Goal: Transaction & Acquisition: Download file/media

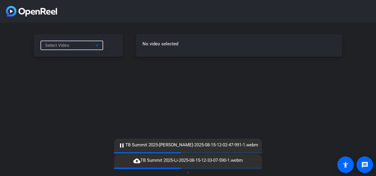
click at [99, 46] on icon at bounding box center [96, 45] width 7 height 7
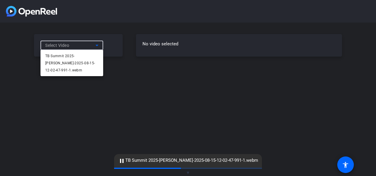
click at [99, 46] on div at bounding box center [188, 88] width 376 height 176
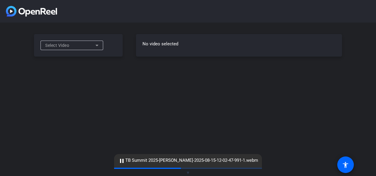
click at [99, 46] on icon at bounding box center [96, 45] width 7 height 7
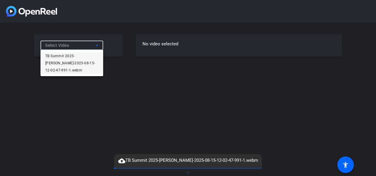
click at [90, 62] on span "TB Summit 2025-[PERSON_NAME]-2025-08-15-12-02-47-991-1.webm" at bounding box center [71, 62] width 53 height 21
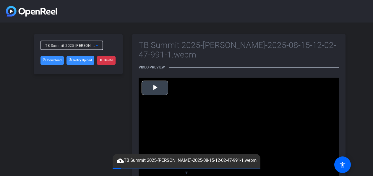
click at [155, 87] on span "Video Player" at bounding box center [155, 87] width 0 height 0
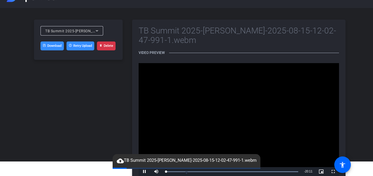
scroll to position [33, 0]
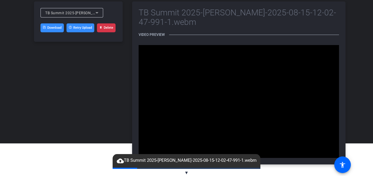
click at [355, 22] on div "TB Summit 2025-[PERSON_NAME]-2025-08-15-12-02-47-991-1.webm Download Retry Uplo…" at bounding box center [186, 83] width 373 height 186
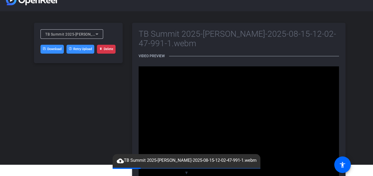
scroll to position [0, 0]
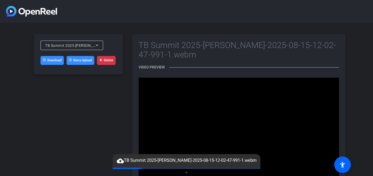
click at [57, 61] on link "Download" at bounding box center [51, 60] width 23 height 9
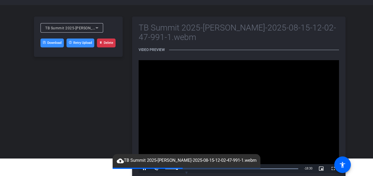
scroll to position [33, 0]
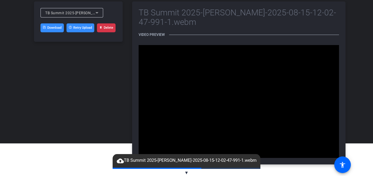
click at [161, 44] on div "TB Summit 2025-[PERSON_NAME]-2025-08-15-12-02-47-991-1.webm Video Preview Video…" at bounding box center [238, 82] width 213 height 163
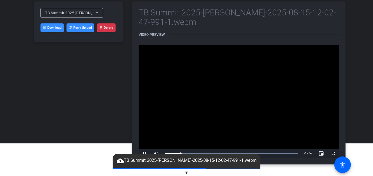
click at [192, 167] on span at bounding box center [187, 167] width 12 height 1
click at [144, 153] on span "Video Player" at bounding box center [145, 153] width 12 height 0
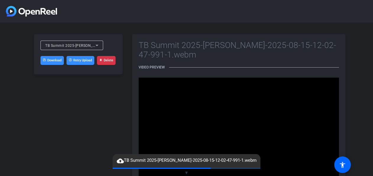
drag, startPoint x: 53, startPoint y: 60, endPoint x: 71, endPoint y: 81, distance: 27.6
click at [53, 60] on link "Download" at bounding box center [51, 60] width 23 height 9
